Goal: Task Accomplishment & Management: Use online tool/utility

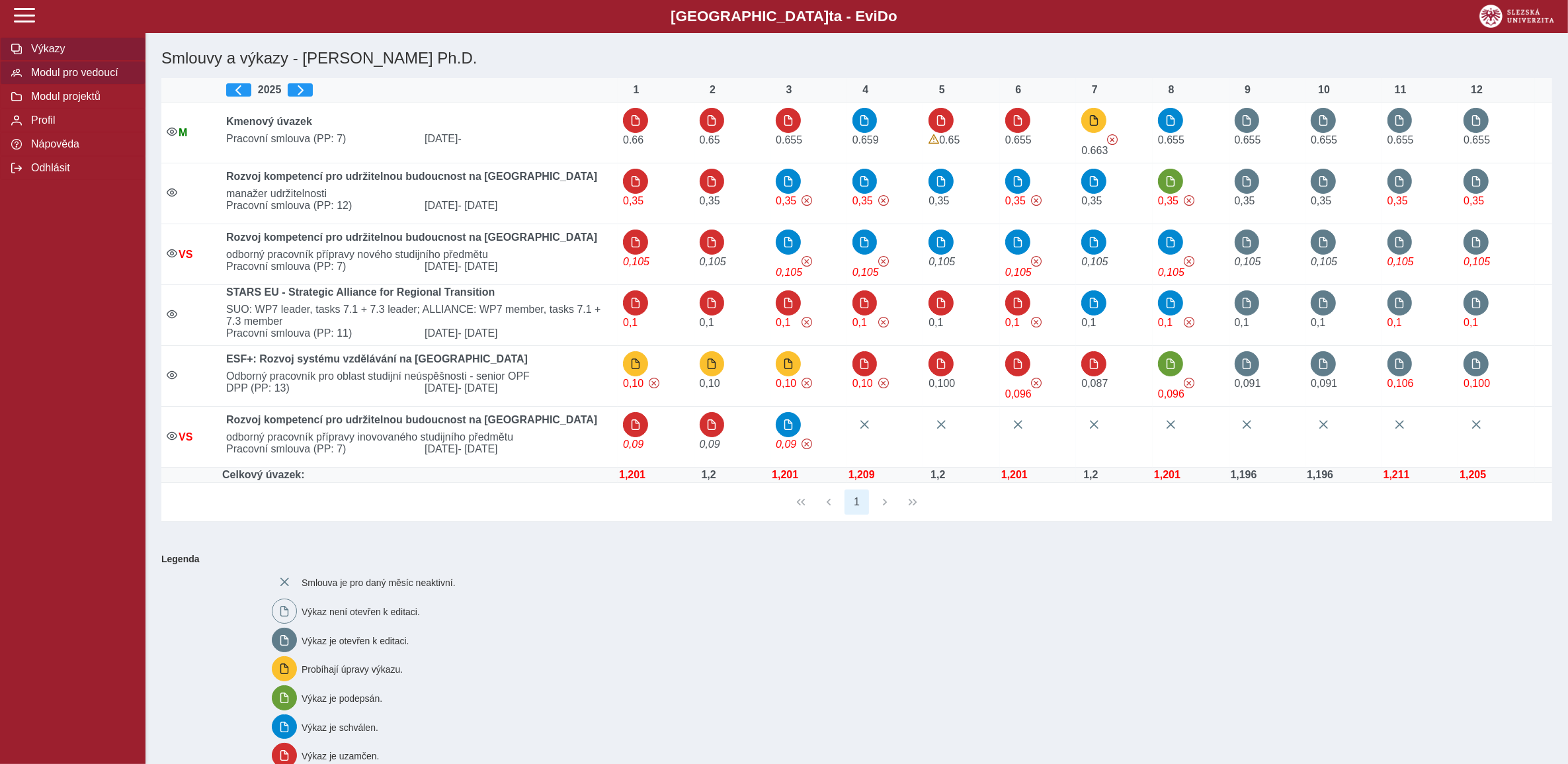
click at [61, 78] on span "Modul pro vedoucí" at bounding box center [80, 72] width 107 height 12
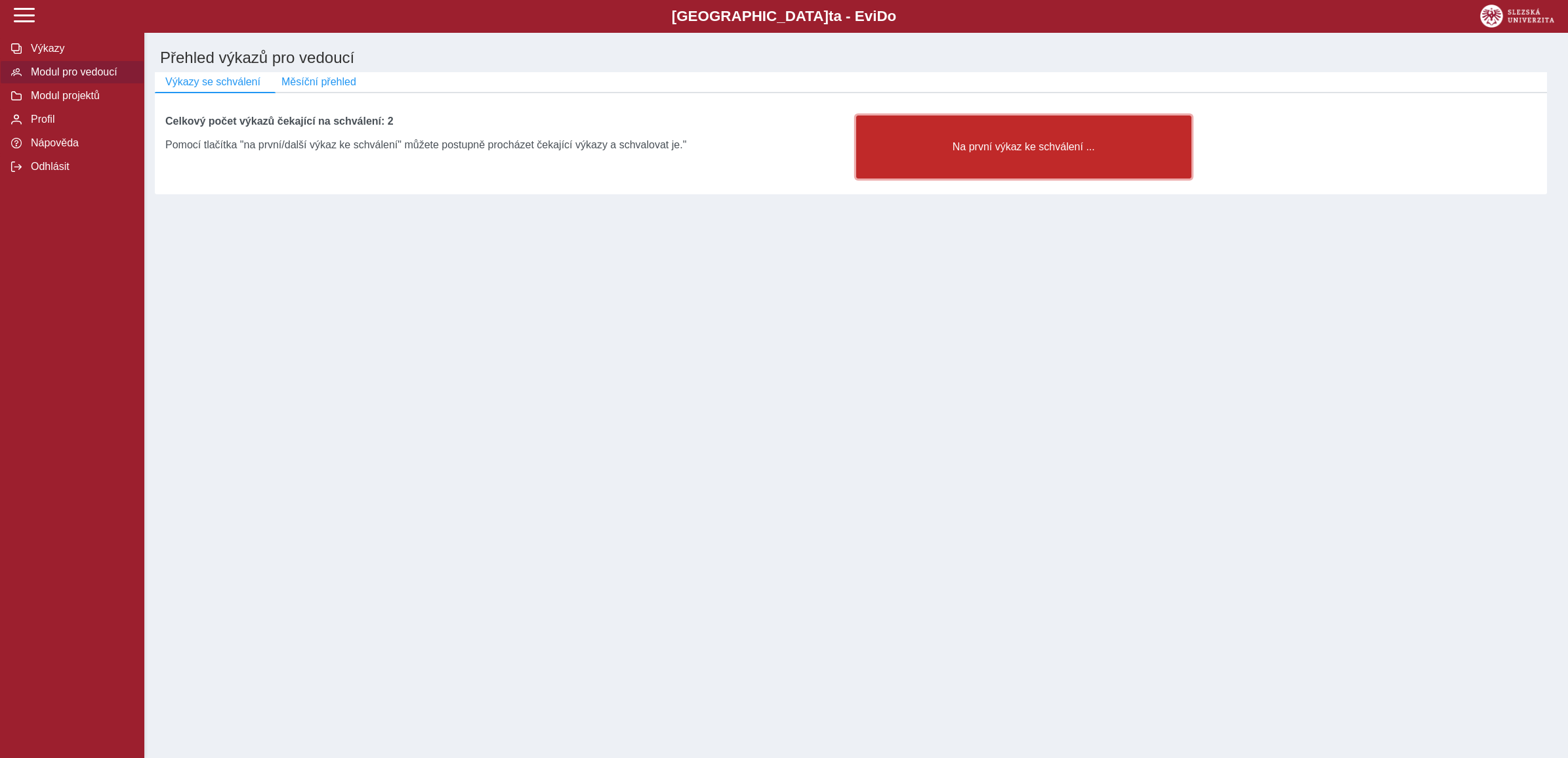
click at [1028, 152] on span "Na první výkaz ke schválení ..." at bounding box center [1024, 147] width 313 height 12
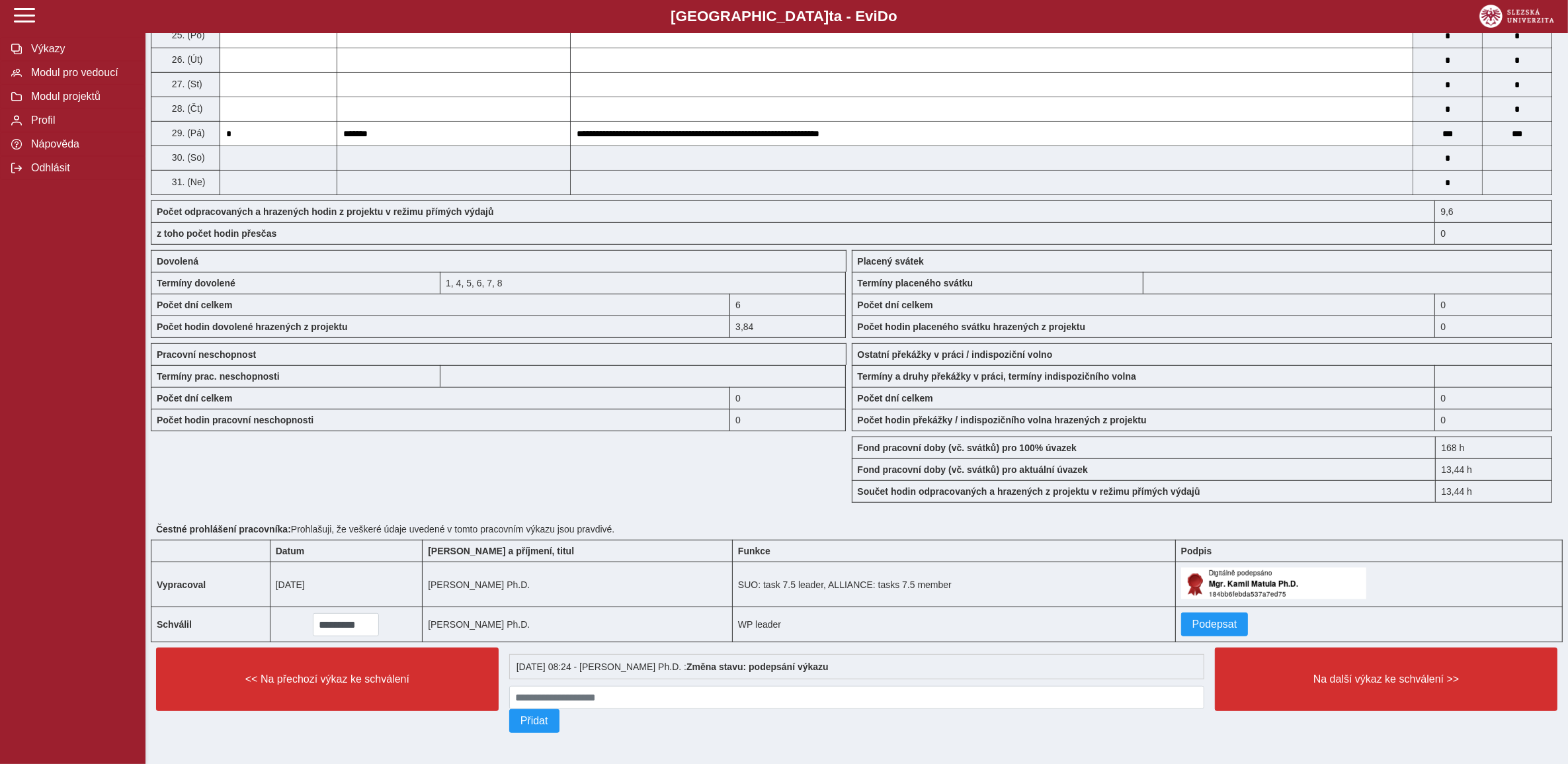
scroll to position [856, 0]
click at [1217, 618] on button "Podepsat" at bounding box center [1214, 623] width 67 height 23
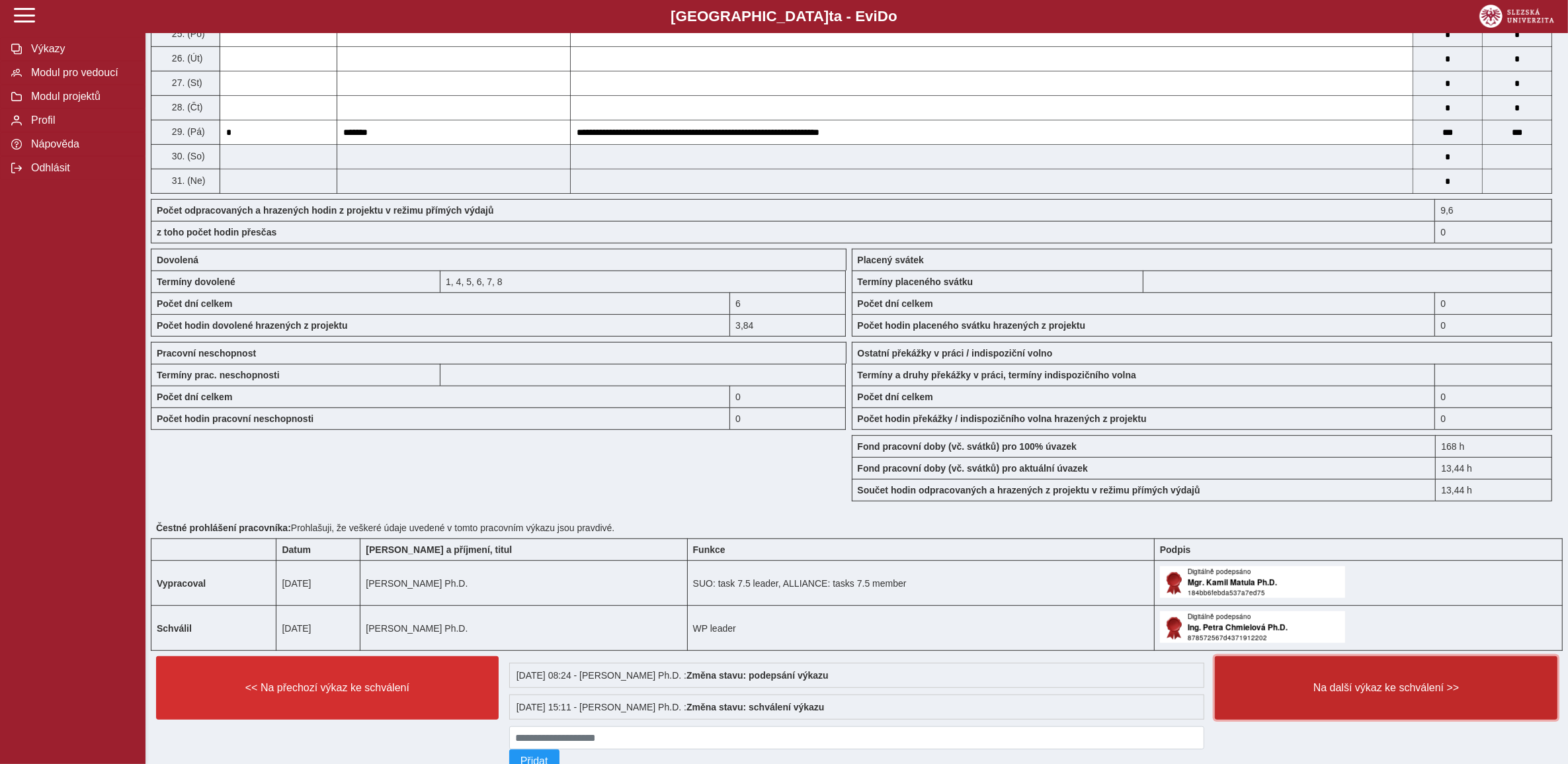
click at [1373, 689] on button "Na další výkaz ke schválení >>" at bounding box center [1386, 687] width 342 height 64
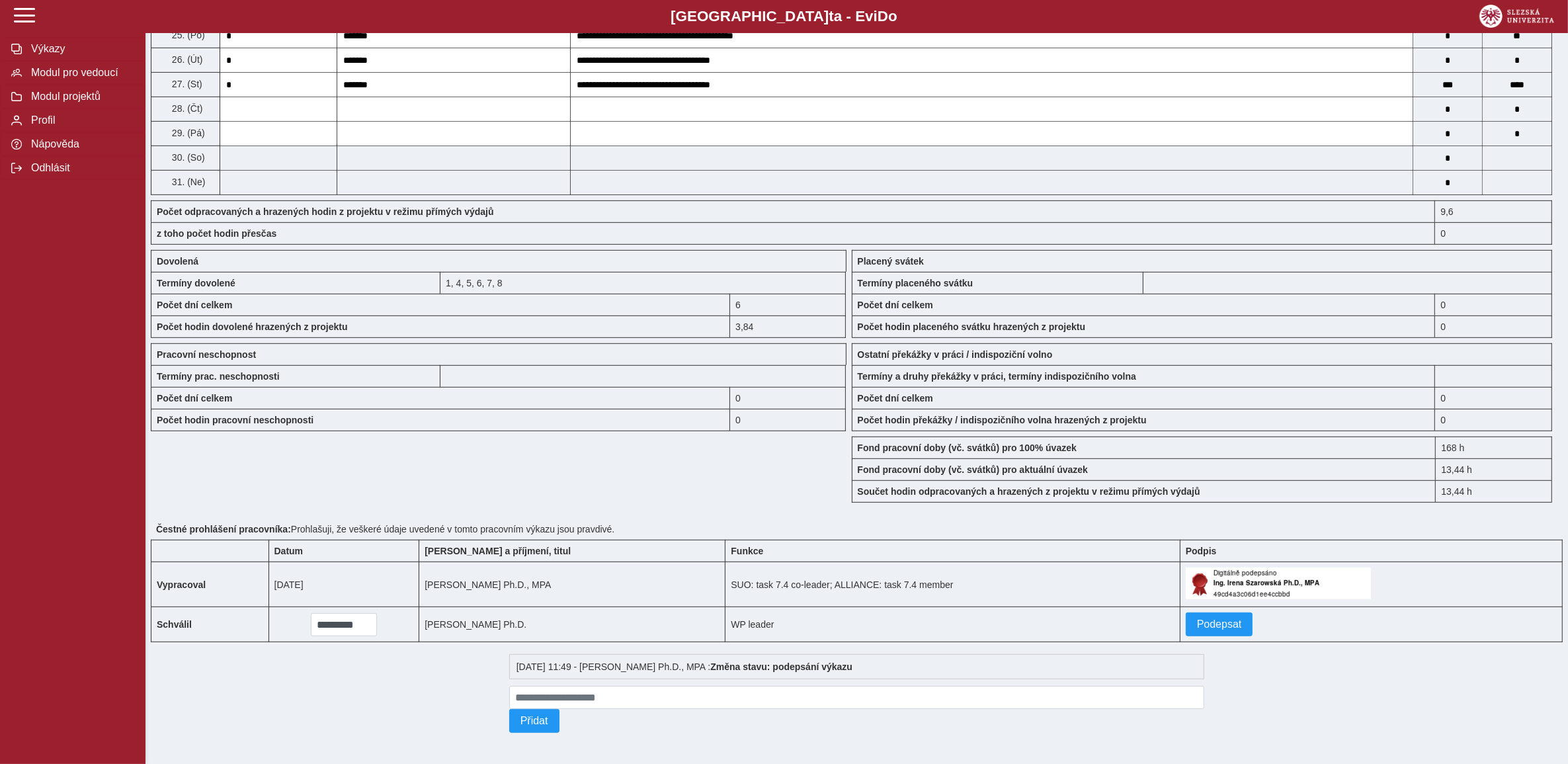
scroll to position [856, 0]
click at [1217, 617] on span "Podepsat" at bounding box center [1219, 623] width 45 height 12
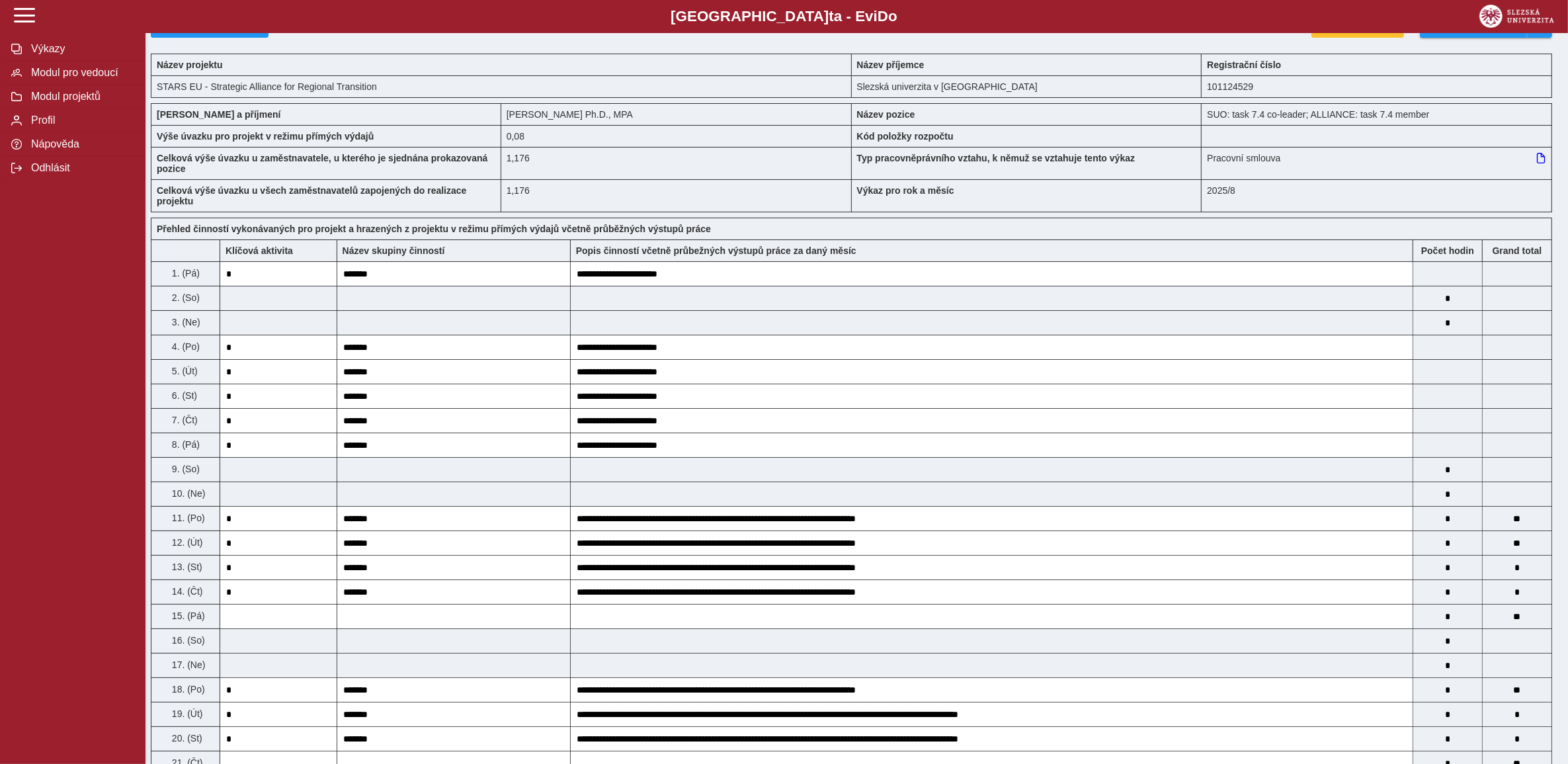
scroll to position [0, 0]
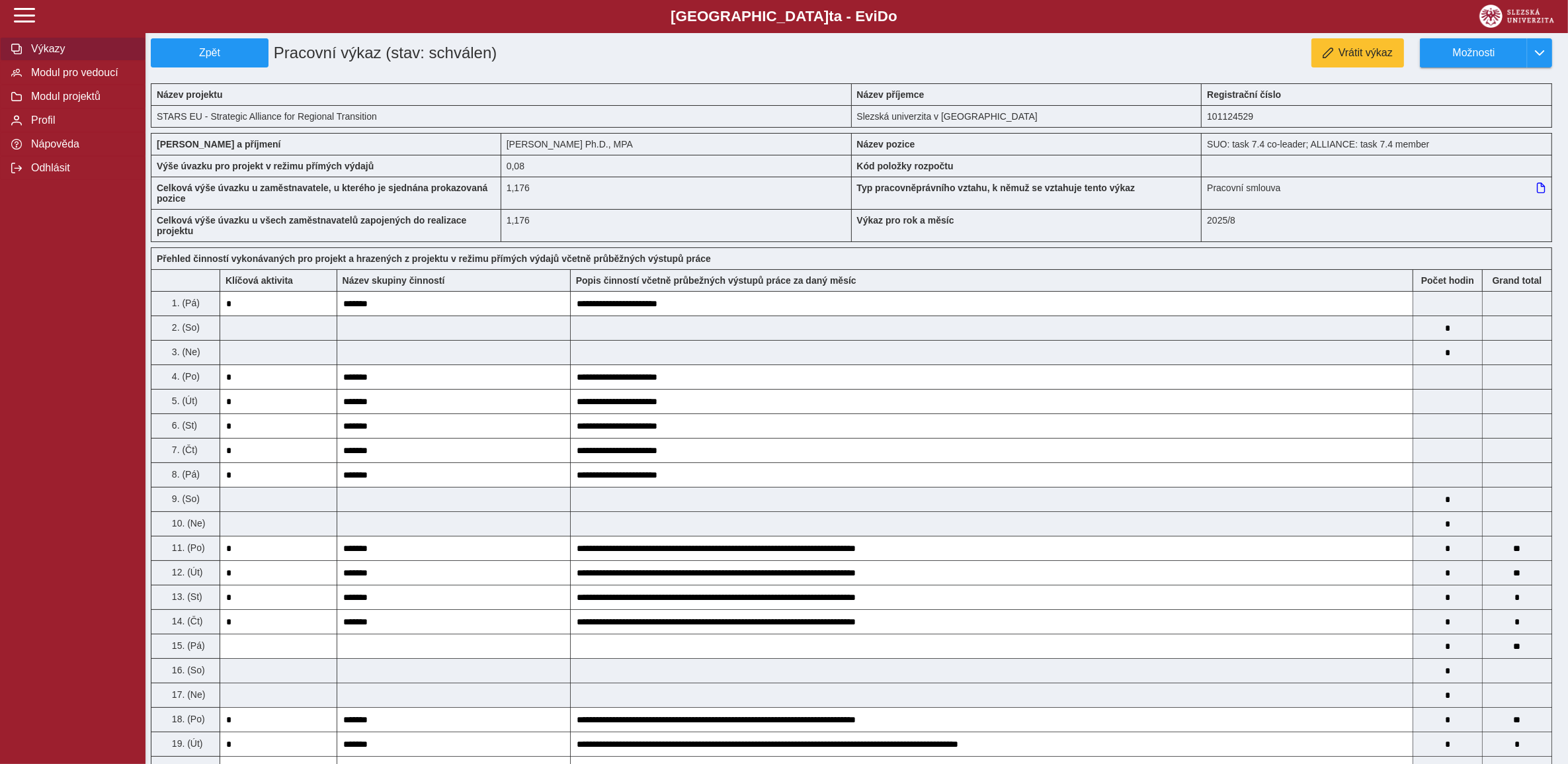
click at [84, 57] on button "Výkazy" at bounding box center [72, 49] width 146 height 23
